Goal: Information Seeking & Learning: Learn about a topic

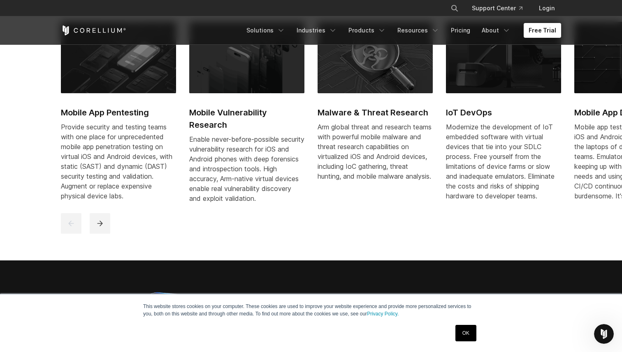
scroll to position [466, 0]
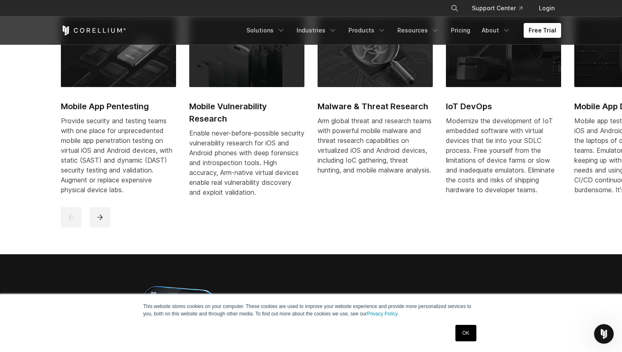
click at [93, 106] on h2 "Mobile App Pentesting" at bounding box center [118, 106] width 115 height 12
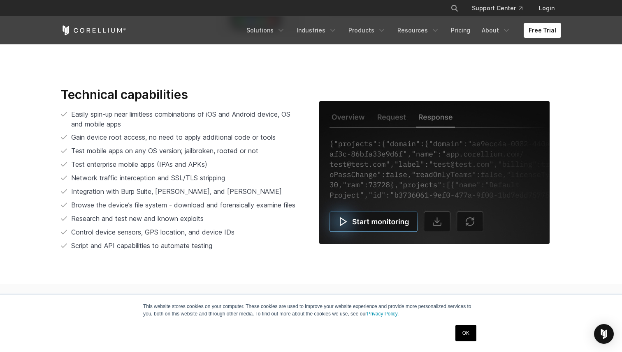
scroll to position [1669, 0]
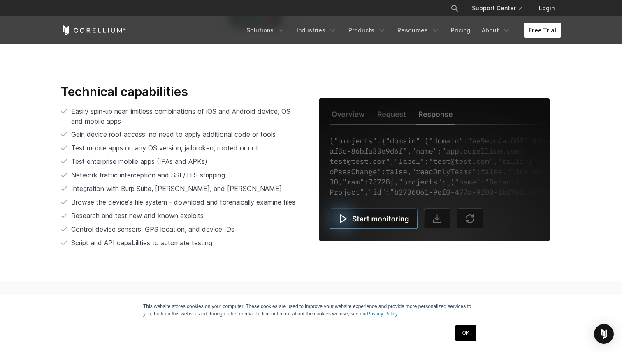
click at [464, 331] on link "OK" at bounding box center [465, 333] width 21 height 16
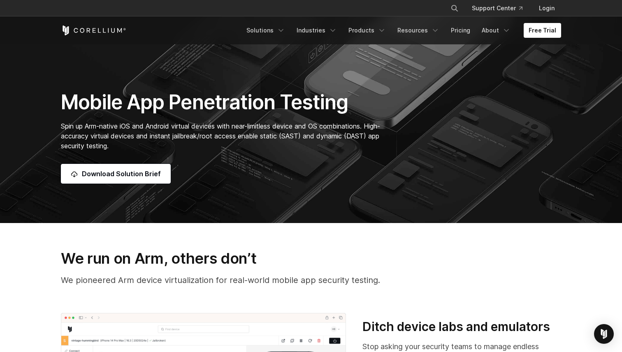
scroll to position [0, 0]
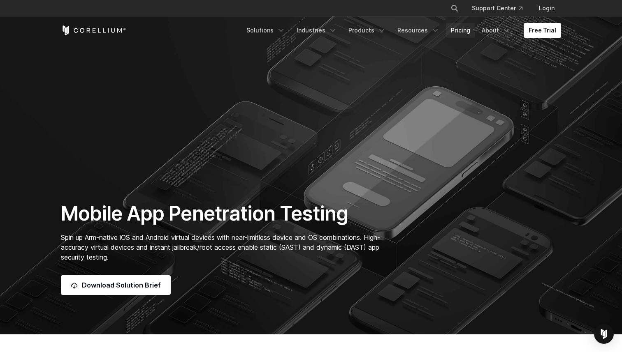
click at [462, 30] on link "Pricing" at bounding box center [460, 30] width 29 height 15
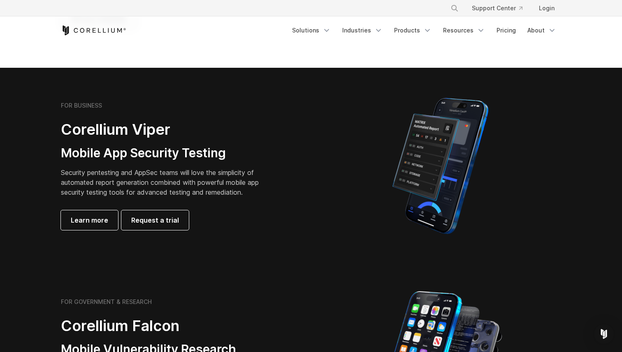
scroll to position [146, 0]
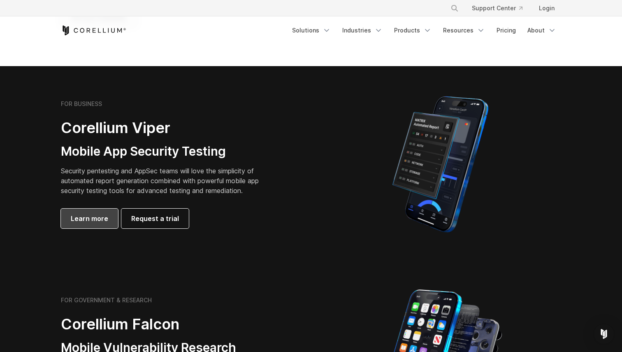
click at [95, 219] on span "Learn more" at bounding box center [89, 219] width 37 height 10
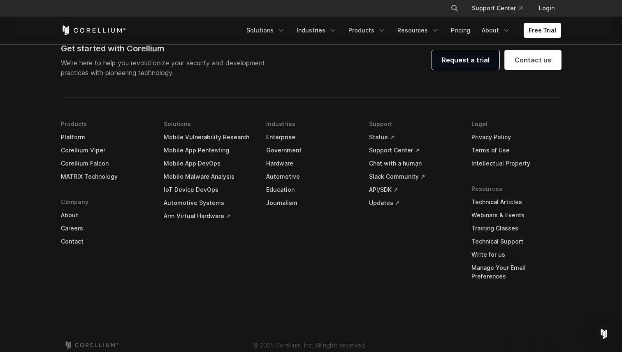
scroll to position [2457, 0]
